Goal: Task Accomplishment & Management: Use online tool/utility

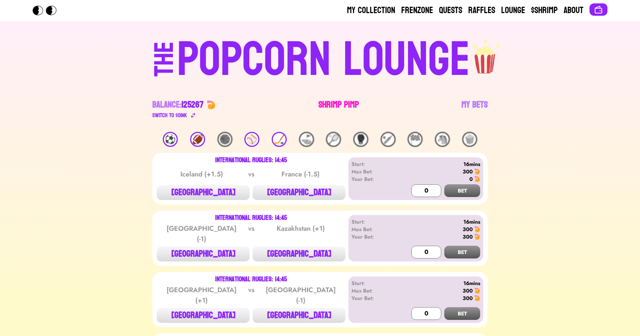
click at [337, 101] on link "Shrimp Pimp" at bounding box center [338, 109] width 40 height 21
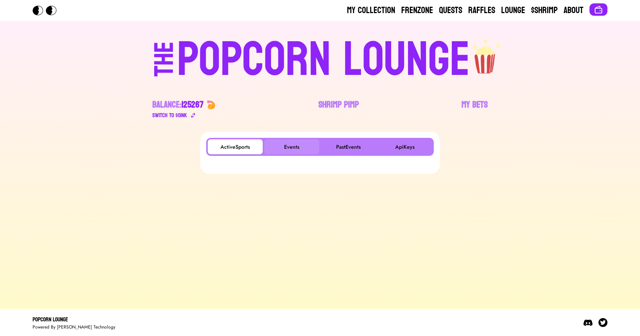
click at [297, 145] on button "Events" at bounding box center [291, 146] width 55 height 15
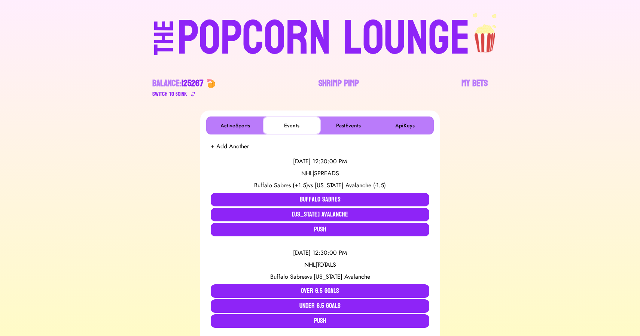
scroll to position [22, 0]
click at [207, 29] on div "POPCORN LOUNGE" at bounding box center [323, 38] width 293 height 48
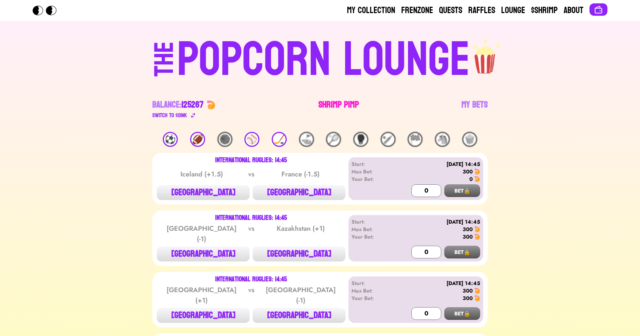
click at [328, 102] on link "Shrimp Pimp" at bounding box center [338, 109] width 40 height 21
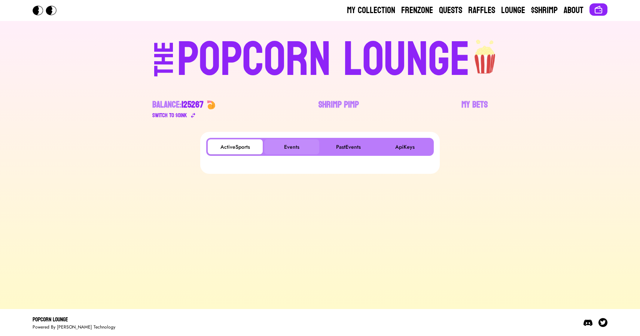
click at [285, 141] on button "Events" at bounding box center [291, 146] width 55 height 15
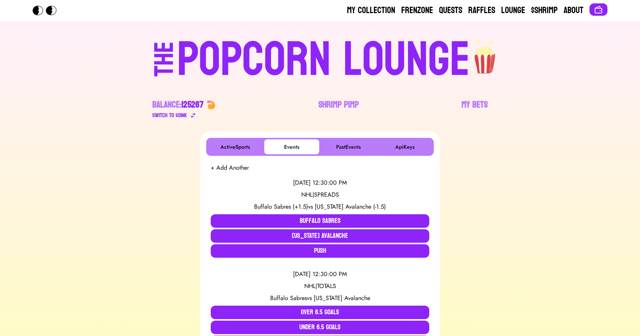
click at [206, 64] on div "POPCORN LOUNGE" at bounding box center [323, 60] width 293 height 48
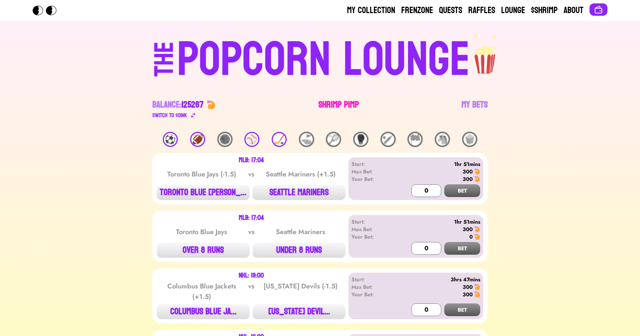
click at [326, 105] on link "Shrimp Pimp" at bounding box center [338, 109] width 40 height 21
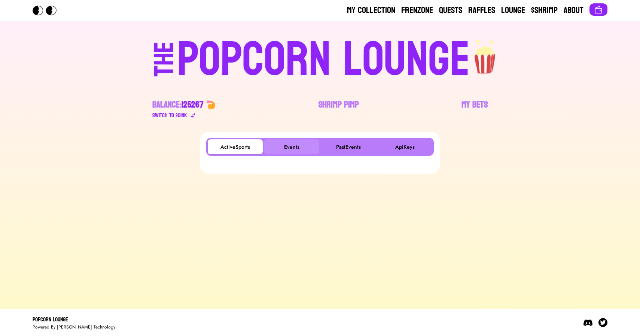
click at [288, 144] on button "Events" at bounding box center [291, 146] width 55 height 15
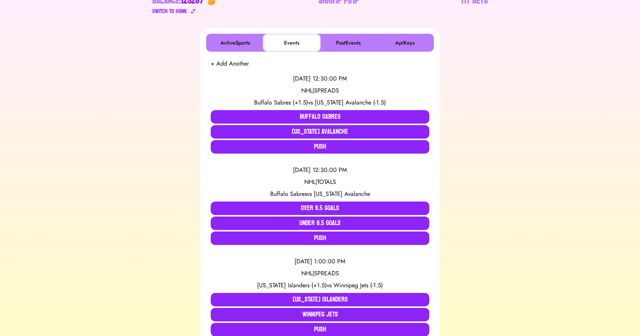
scroll to position [114, 0]
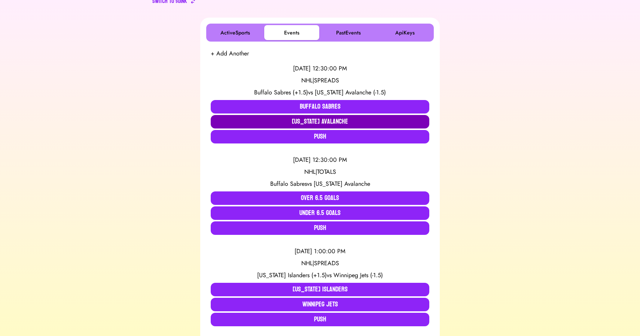
click at [341, 121] on button "Colorado Avalanche" at bounding box center [320, 121] width 218 height 13
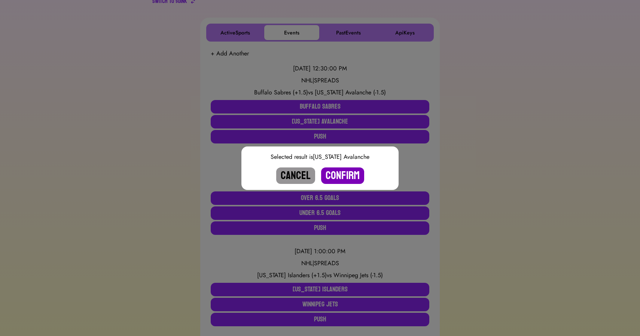
click at [347, 171] on button "Confirm" at bounding box center [342, 175] width 43 height 16
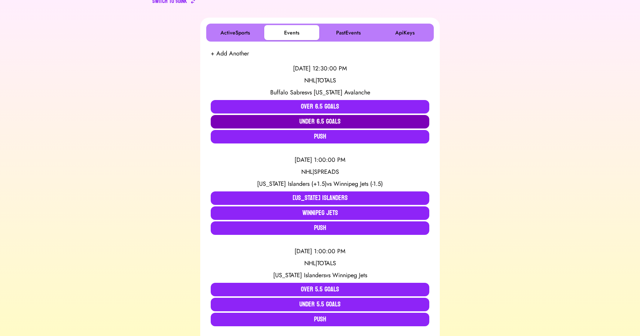
click at [331, 121] on button "Under 6.5 Goals" at bounding box center [320, 121] width 218 height 13
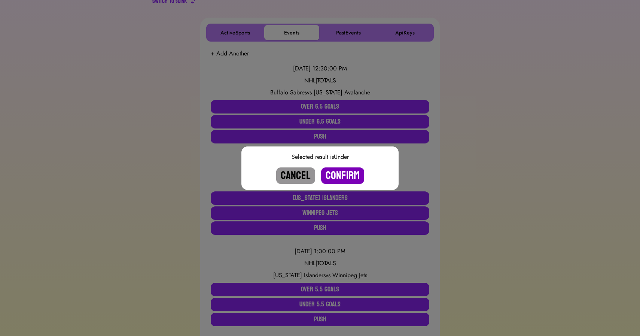
click at [338, 174] on button "Confirm" at bounding box center [342, 175] width 43 height 16
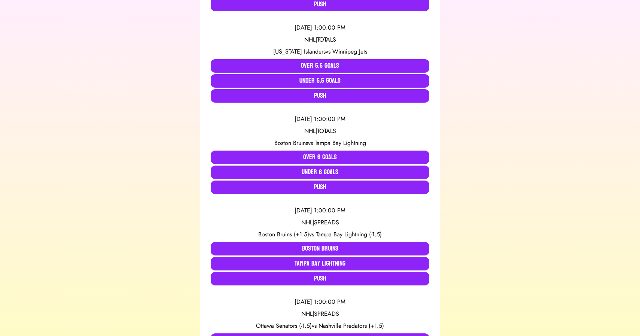
scroll to position [0, 0]
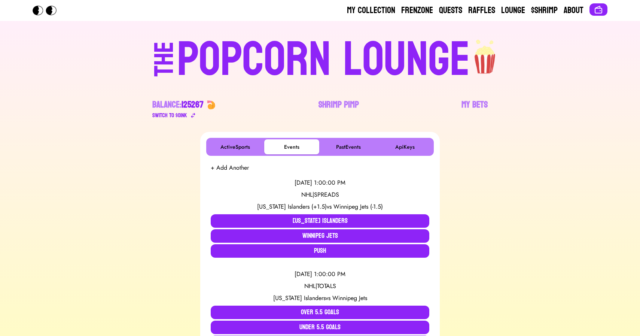
click at [267, 54] on div "POPCORN LOUNGE" at bounding box center [323, 60] width 293 height 48
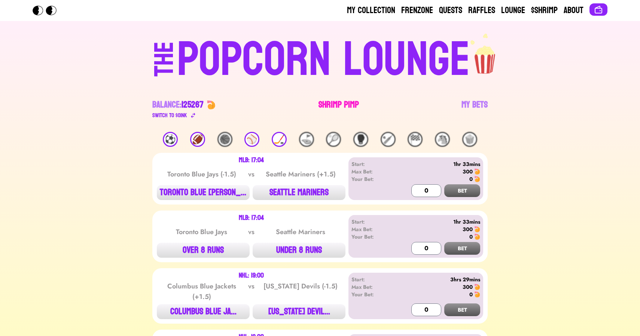
click at [334, 105] on link "Shrimp Pimp" at bounding box center [338, 109] width 40 height 21
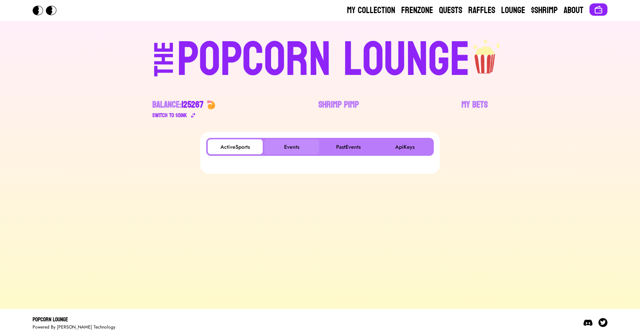
click at [298, 140] on button "Events" at bounding box center [291, 146] width 55 height 15
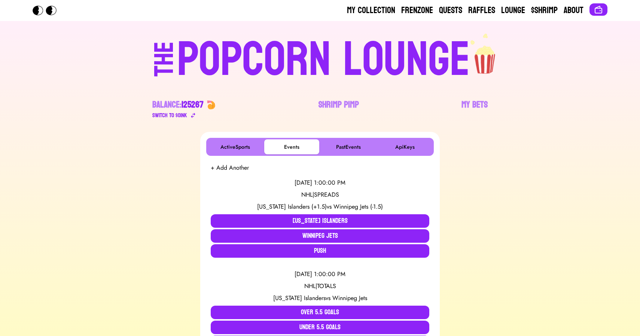
click at [287, 39] on div "POPCORN LOUNGE" at bounding box center [323, 60] width 293 height 48
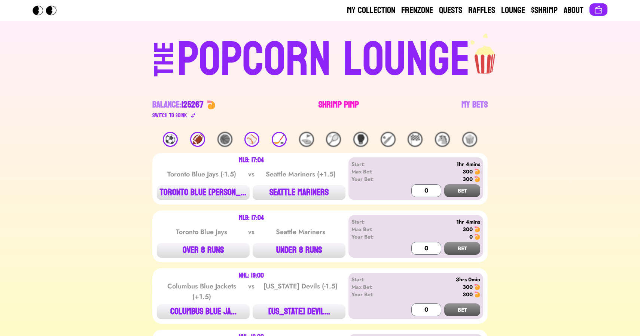
click at [336, 101] on link "Shrimp Pimp" at bounding box center [338, 109] width 40 height 21
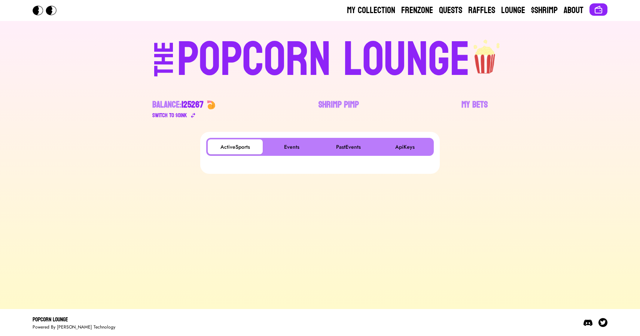
click at [297, 154] on div "ActiveSports Events PastEvents ApiKeys" at bounding box center [319, 147] width 227 height 18
click at [291, 147] on button "Events" at bounding box center [291, 146] width 55 height 15
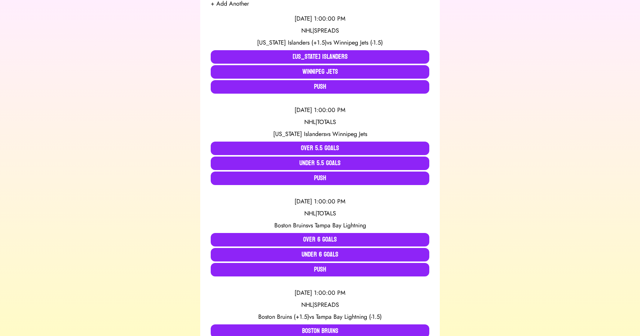
scroll to position [163, 0]
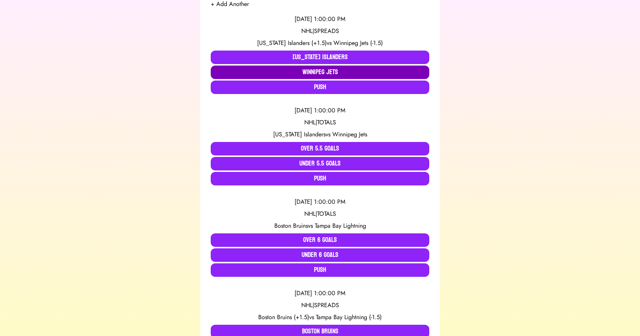
click at [315, 71] on button "Winnipeg Jets" at bounding box center [320, 71] width 218 height 13
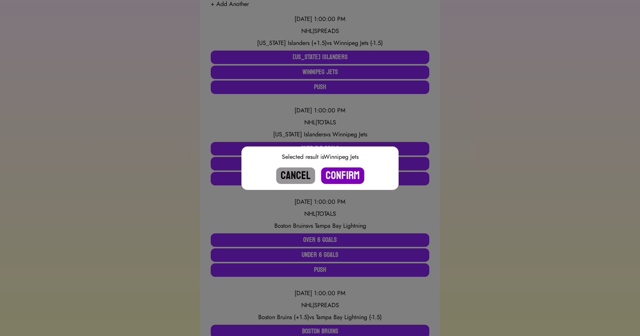
click at [344, 172] on button "Confirm" at bounding box center [342, 175] width 43 height 16
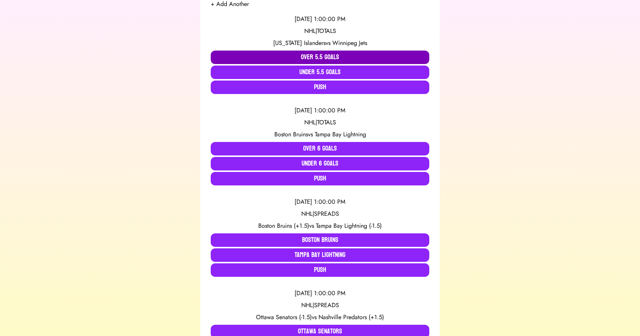
click at [315, 57] on button "Over 5.5 Goals" at bounding box center [320, 56] width 218 height 13
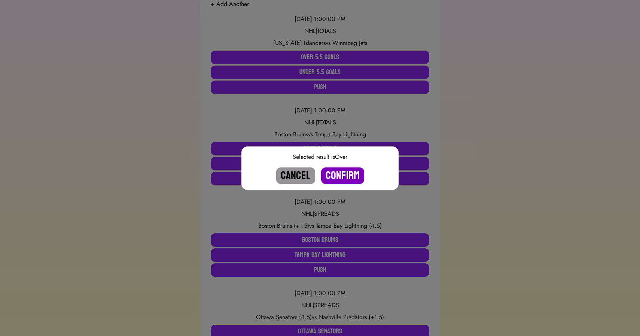
click at [342, 175] on button "Confirm" at bounding box center [342, 175] width 43 height 16
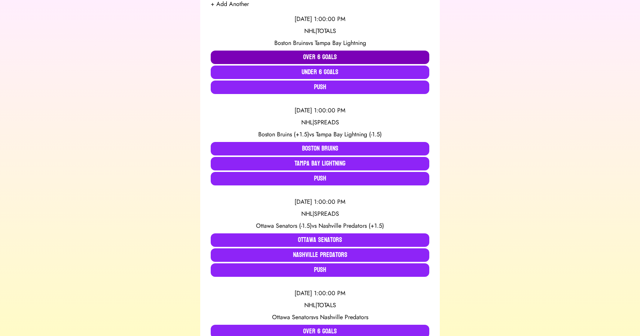
click at [316, 56] on button "Over 6 Goals" at bounding box center [320, 56] width 218 height 13
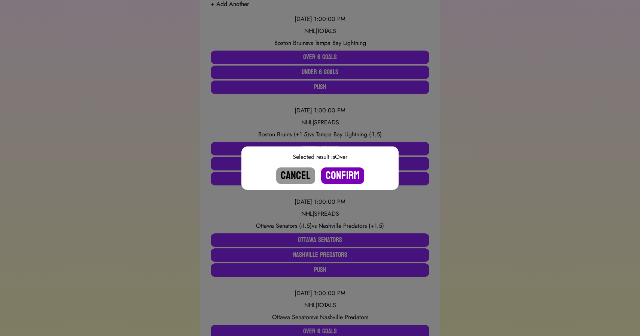
click at [341, 176] on button "Confirm" at bounding box center [342, 175] width 43 height 16
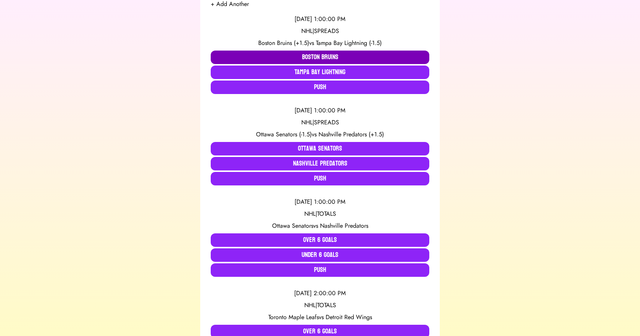
click at [323, 56] on button "Boston Bruins" at bounding box center [320, 56] width 218 height 13
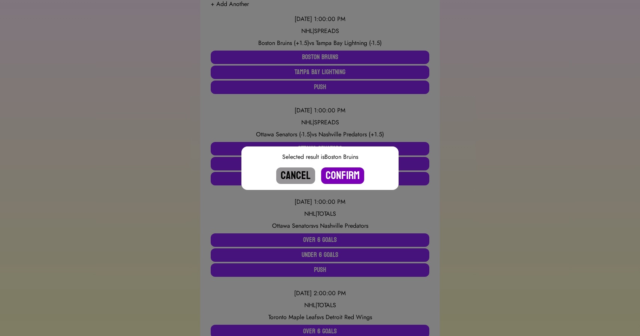
click at [347, 174] on button "Confirm" at bounding box center [342, 175] width 43 height 16
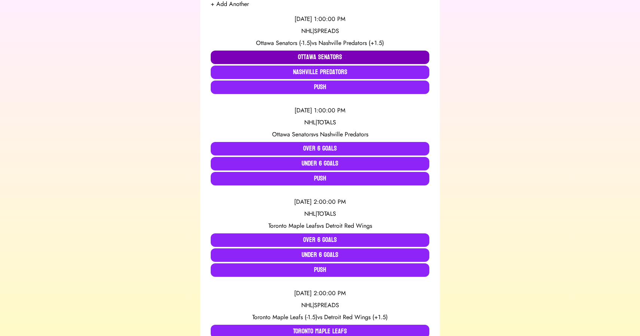
scroll to position [0, 0]
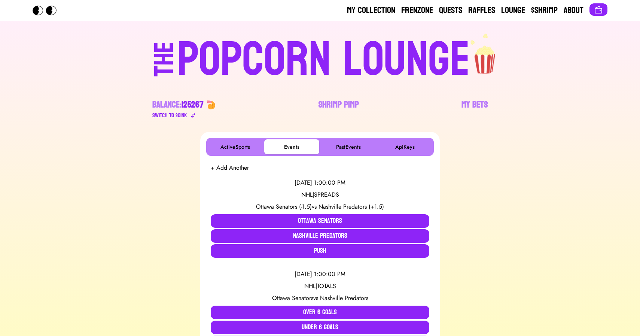
click at [292, 56] on div "POPCORN LOUNGE" at bounding box center [323, 60] width 293 height 48
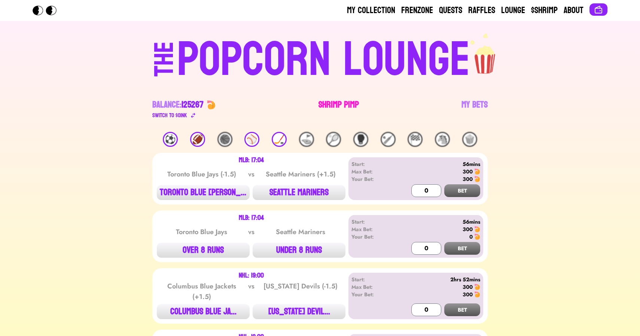
click at [331, 104] on link "Shrimp Pimp" at bounding box center [338, 109] width 40 height 21
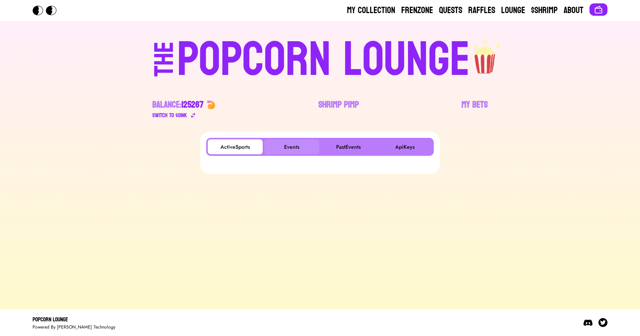
click at [288, 148] on button "Events" at bounding box center [291, 146] width 55 height 15
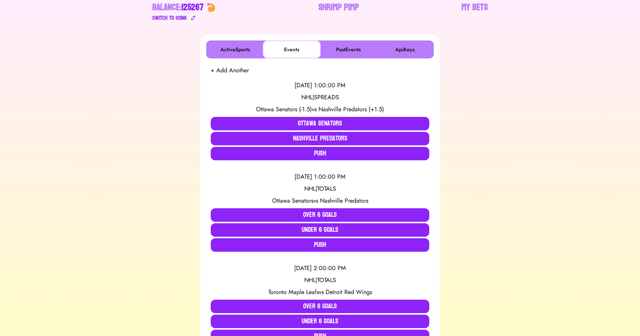
scroll to position [98, 0]
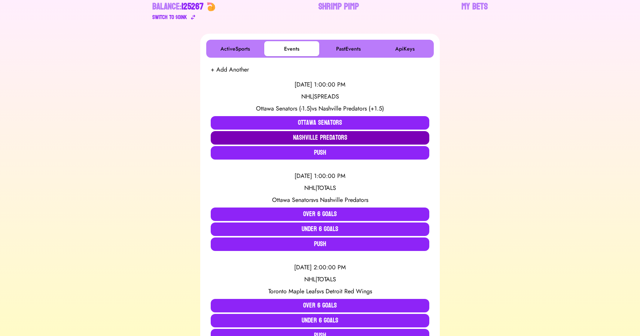
click at [285, 134] on button "Nashville Predators" at bounding box center [320, 137] width 218 height 13
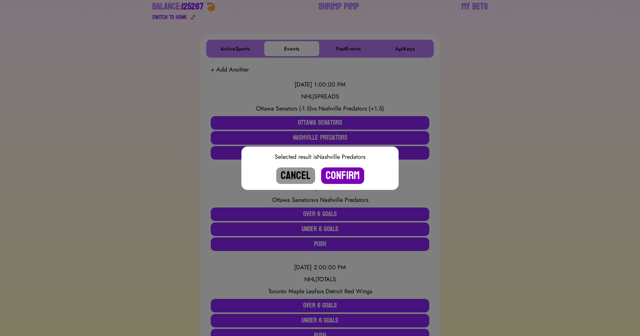
click at [343, 176] on button "Confirm" at bounding box center [342, 175] width 43 height 16
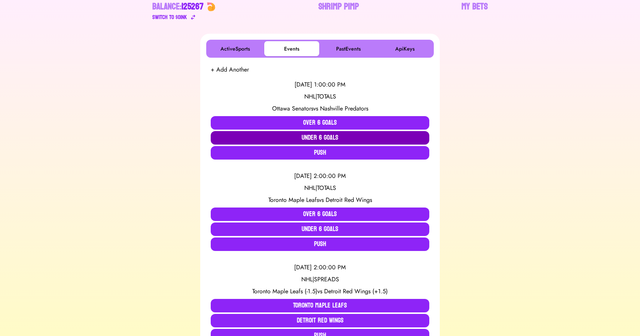
click at [332, 138] on button "Under 6 Goals" at bounding box center [320, 137] width 218 height 13
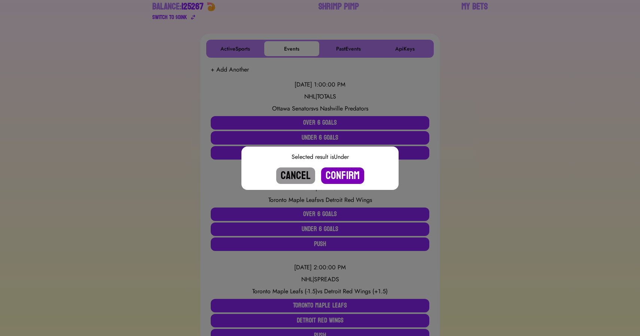
click at [343, 178] on button "Confirm" at bounding box center [342, 175] width 43 height 16
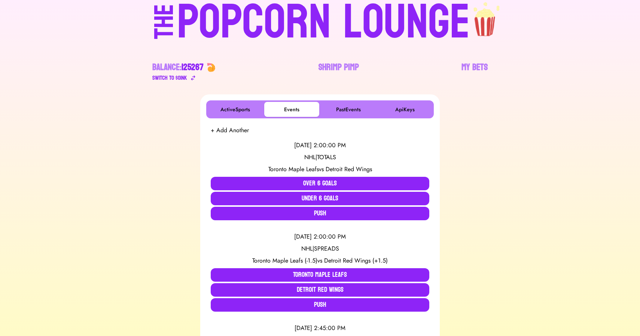
scroll to position [0, 0]
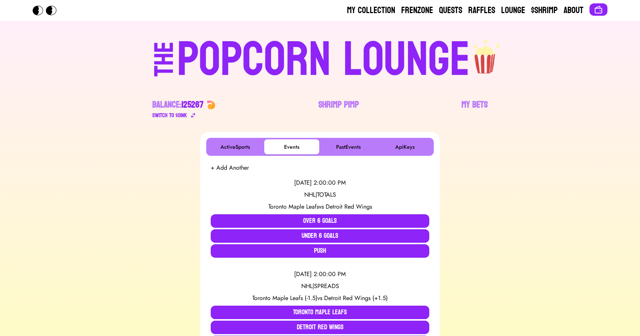
click at [264, 56] on div "POPCORN LOUNGE" at bounding box center [323, 60] width 293 height 48
